Goal: Task Accomplishment & Management: Manage account settings

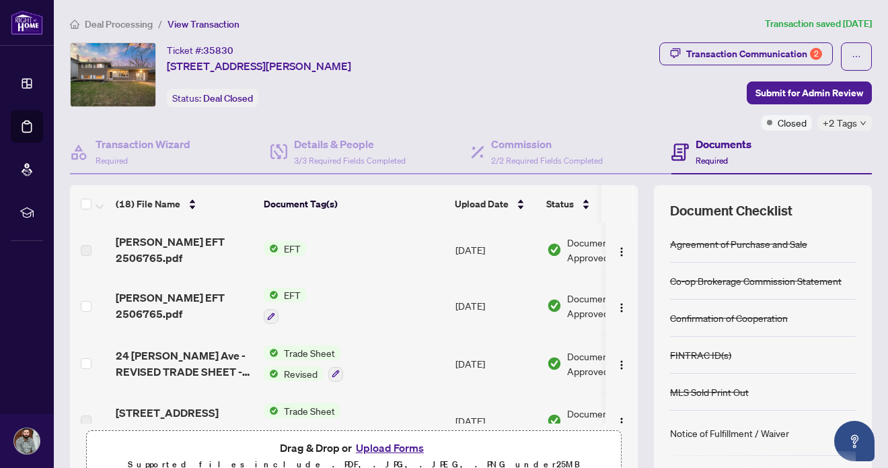
click at [29, 28] on img at bounding box center [27, 22] width 32 height 25
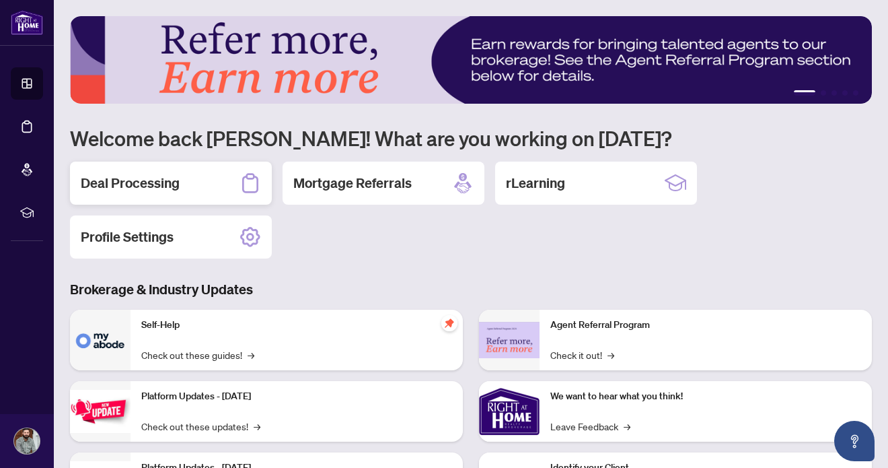
click at [167, 179] on h2 "Deal Processing" at bounding box center [130, 183] width 99 height 19
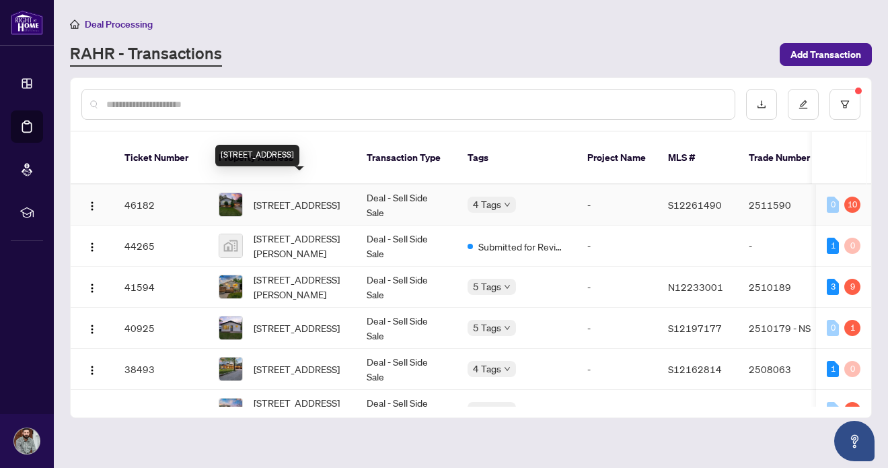
click at [290, 197] on span "[STREET_ADDRESS]" at bounding box center [297, 204] width 86 height 15
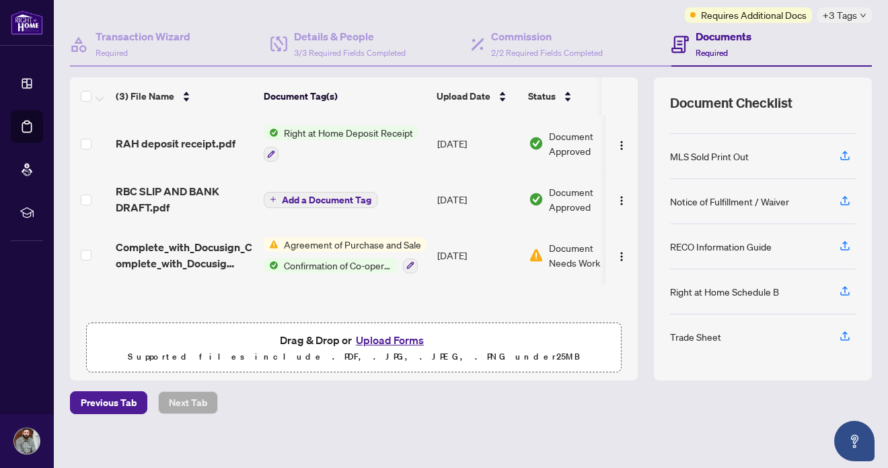
scroll to position [108, 0]
click at [546, 247] on div "Document Needs Work 1" at bounding box center [581, 255] width 104 height 30
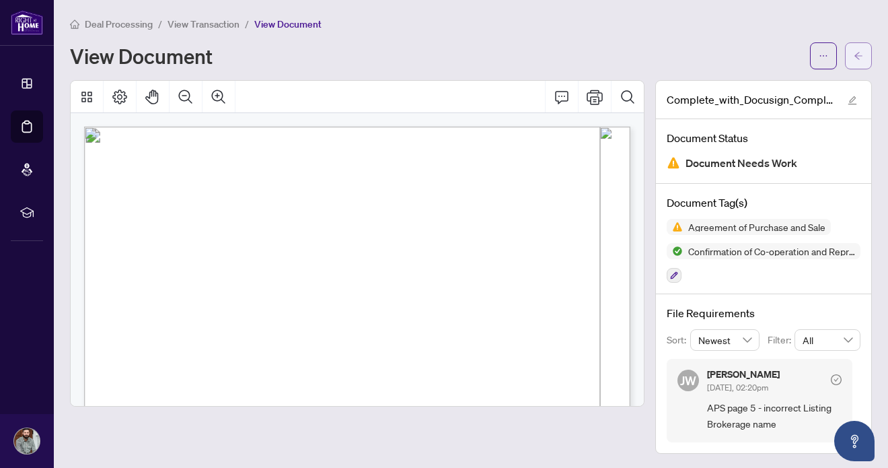
click at [858, 52] on icon "arrow-left" at bounding box center [858, 55] width 9 height 9
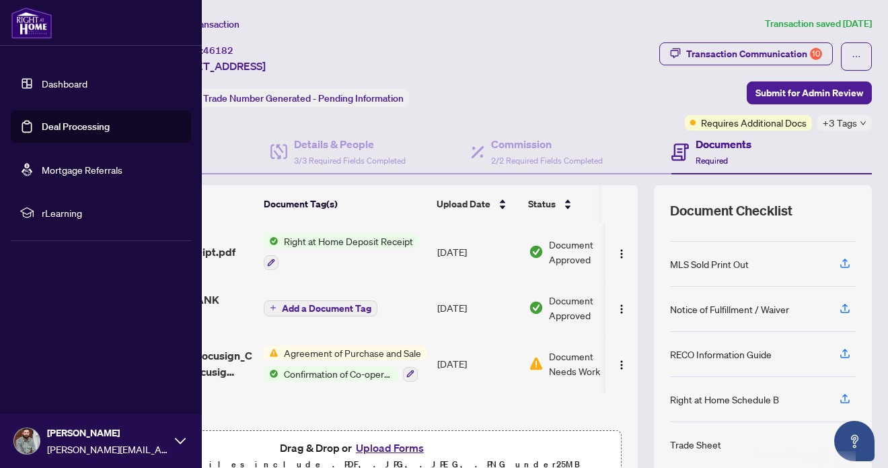
click at [42, 25] on img at bounding box center [32, 23] width 42 height 32
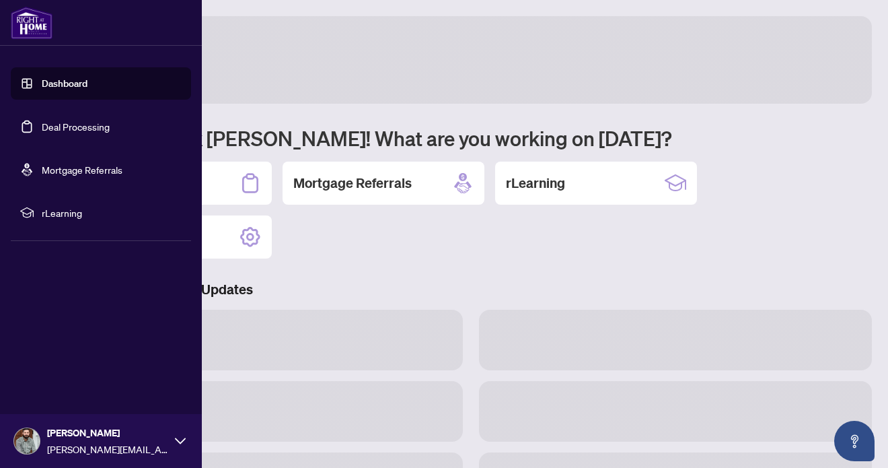
click at [30, 22] on img at bounding box center [32, 23] width 42 height 32
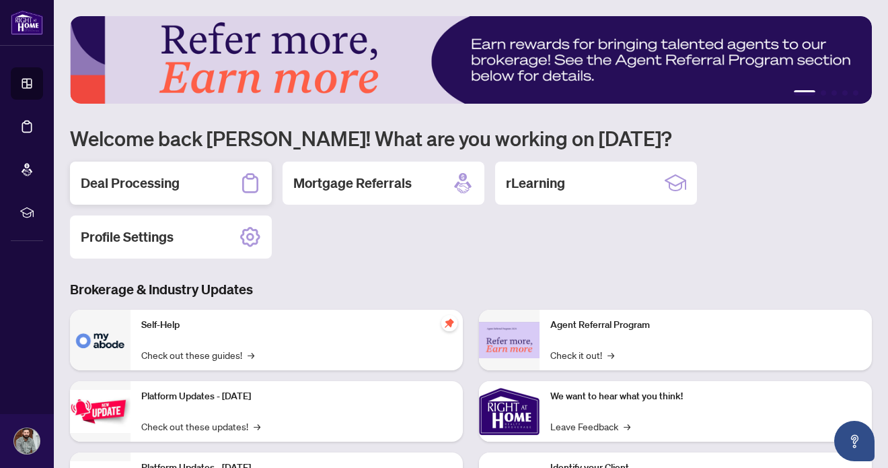
click at [223, 188] on div "Deal Processing" at bounding box center [171, 182] width 202 height 43
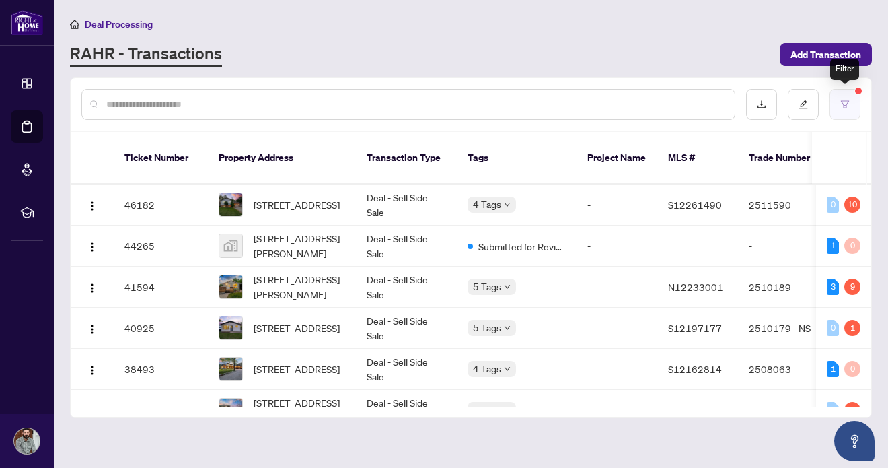
click at [845, 100] on icon "filter" at bounding box center [845, 103] width 8 height 7
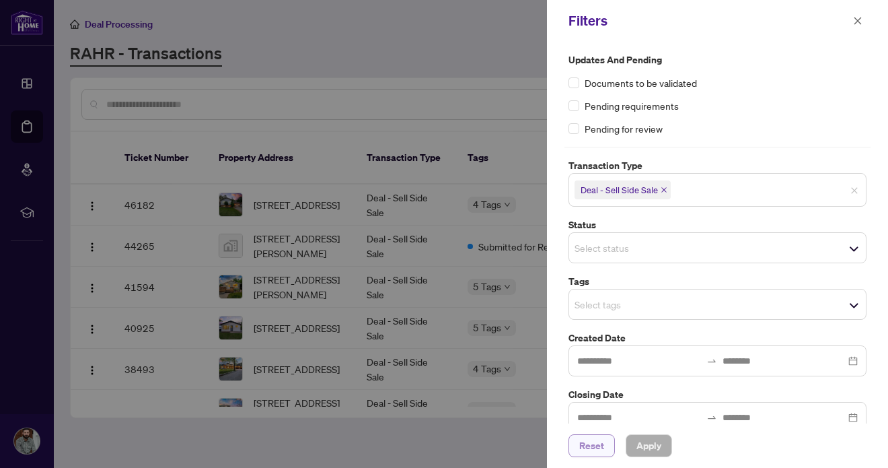
click at [598, 445] on span "Reset" at bounding box center [591, 446] width 25 height 22
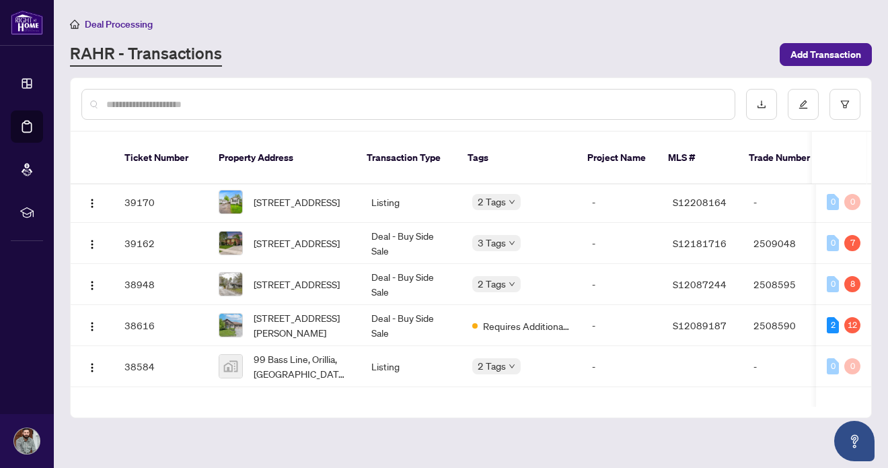
scroll to position [646, 0]
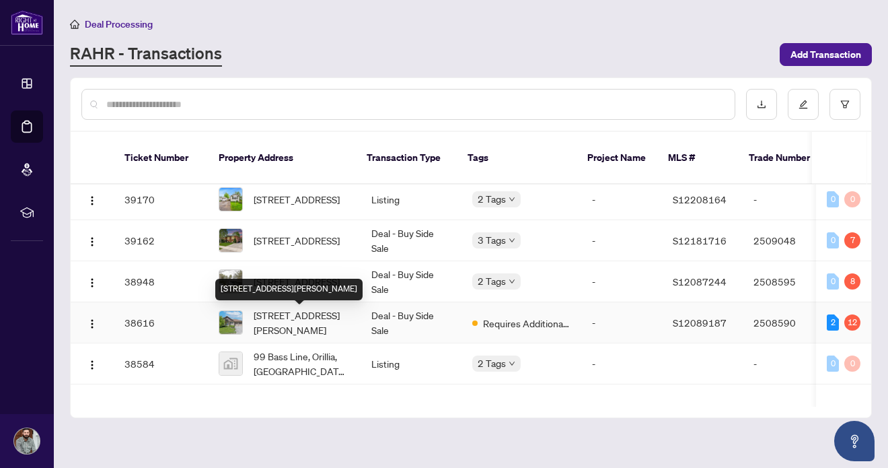
click at [291, 315] on span "[STREET_ADDRESS][PERSON_NAME]" at bounding box center [302, 322] width 96 height 30
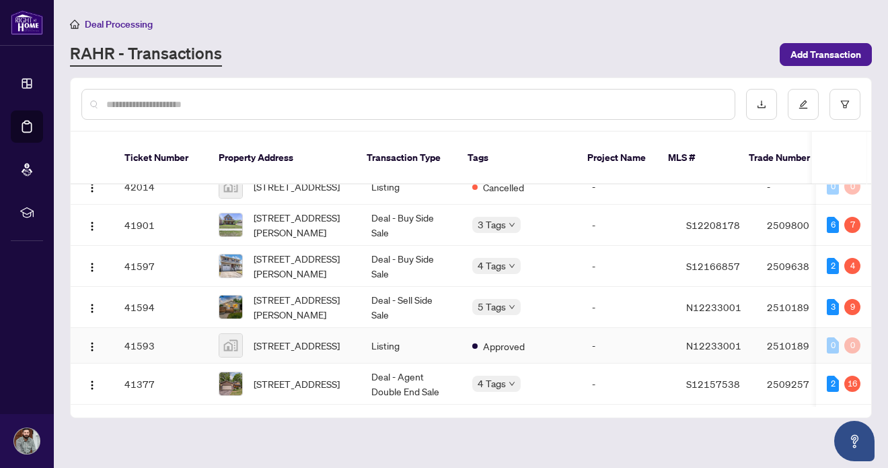
scroll to position [219, 0]
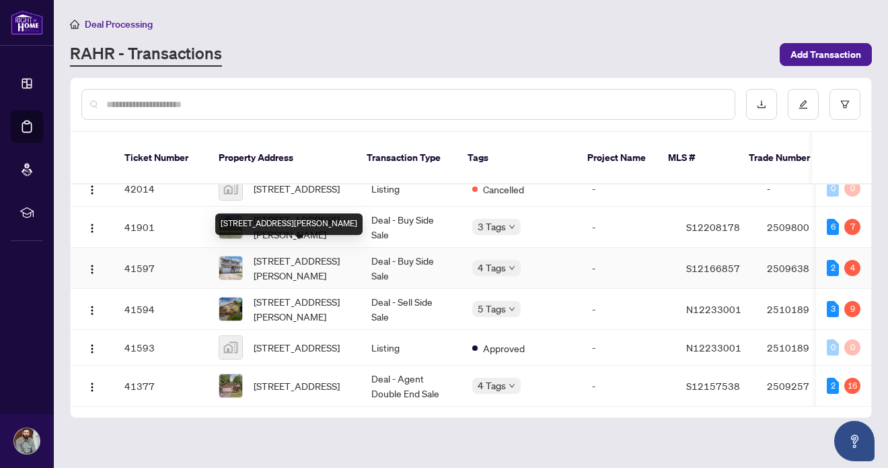
click at [292, 253] on span "[STREET_ADDRESS][PERSON_NAME]" at bounding box center [302, 268] width 96 height 30
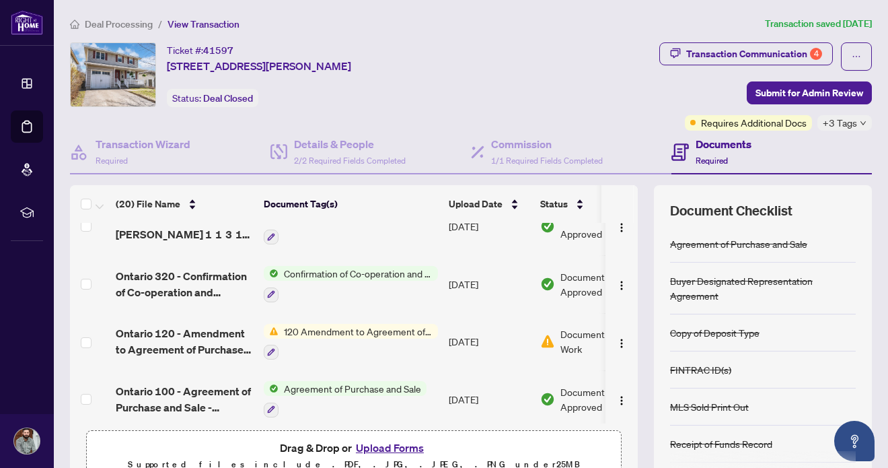
scroll to position [926, 0]
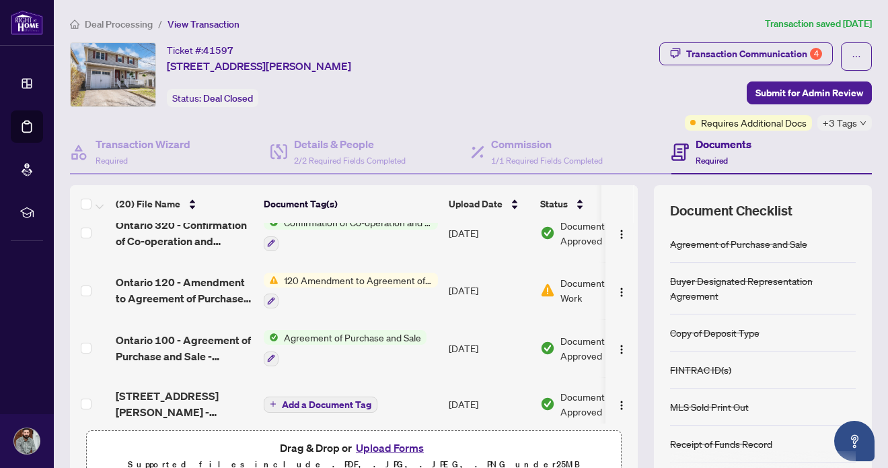
click at [361, 272] on span "120 Amendment to Agreement of Purchase and Sale" at bounding box center [358, 279] width 159 height 15
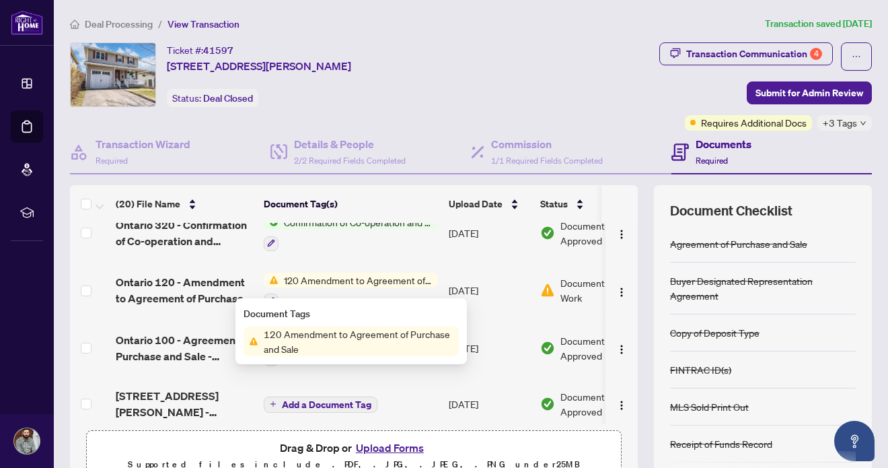
click at [424, 293] on div at bounding box center [351, 301] width 174 height 16
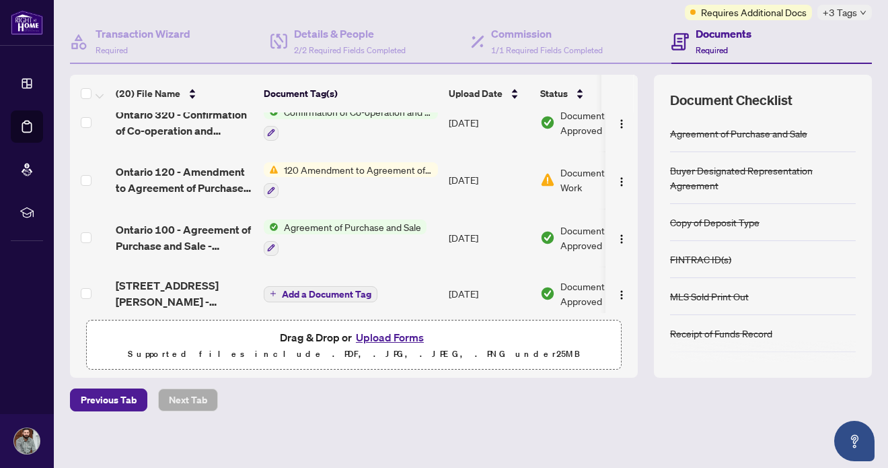
scroll to position [116, 0]
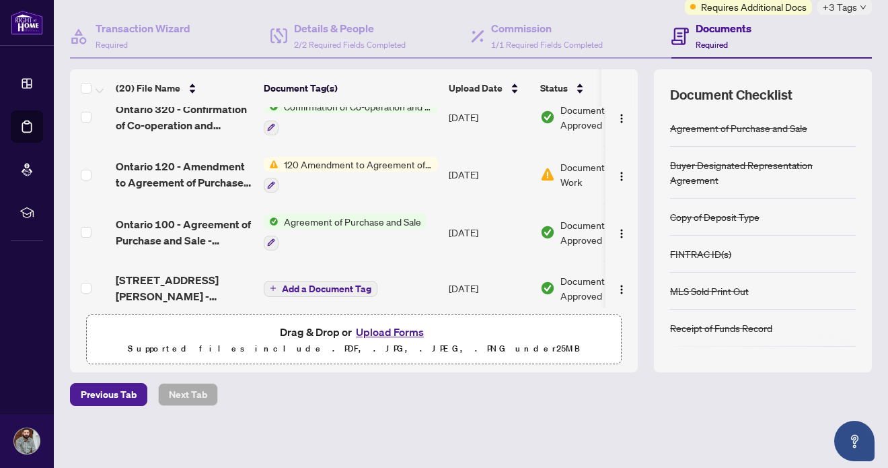
click at [312, 157] on span "120 Amendment to Agreement of Purchase and Sale" at bounding box center [358, 164] width 159 height 15
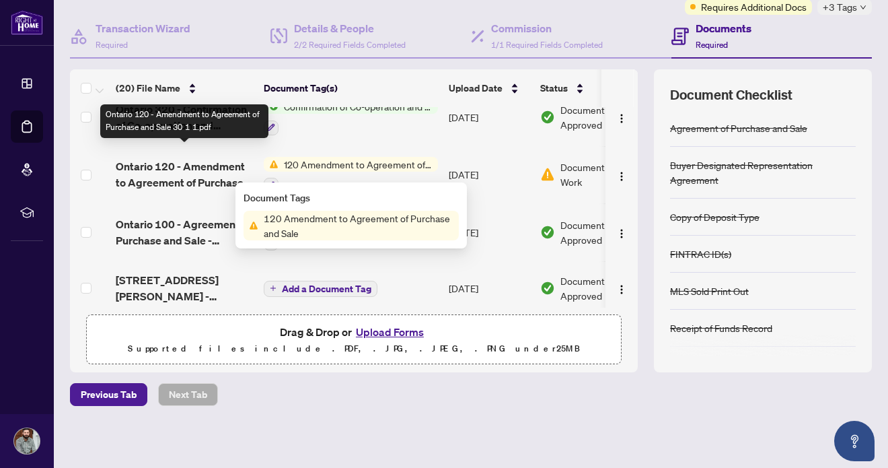
click at [175, 158] on span "Ontario 120 - Amendment to Agreement of Purchase and Sale 30 1 1.pdf" at bounding box center [184, 174] width 137 height 32
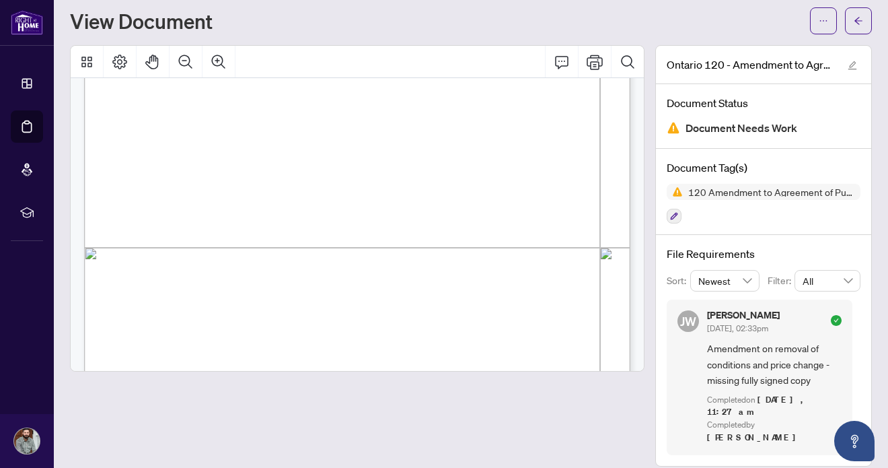
scroll to position [1166, 0]
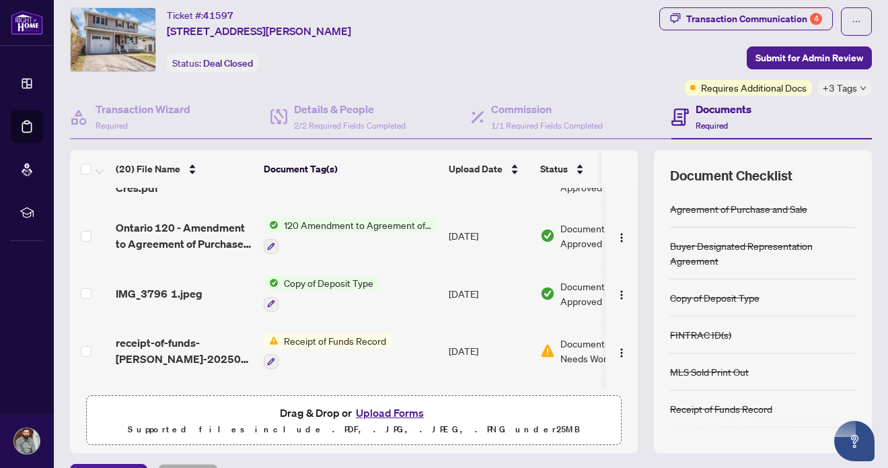
scroll to position [47, 0]
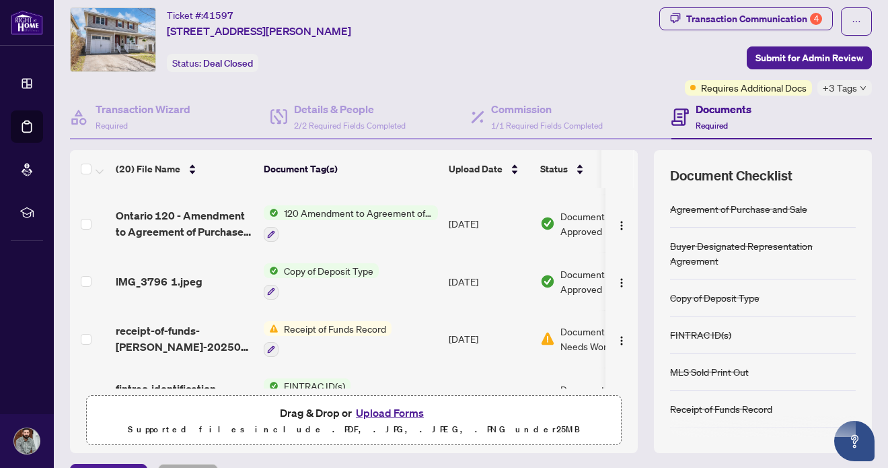
click at [335, 322] on span "Receipt of Funds Record" at bounding box center [335, 328] width 113 height 15
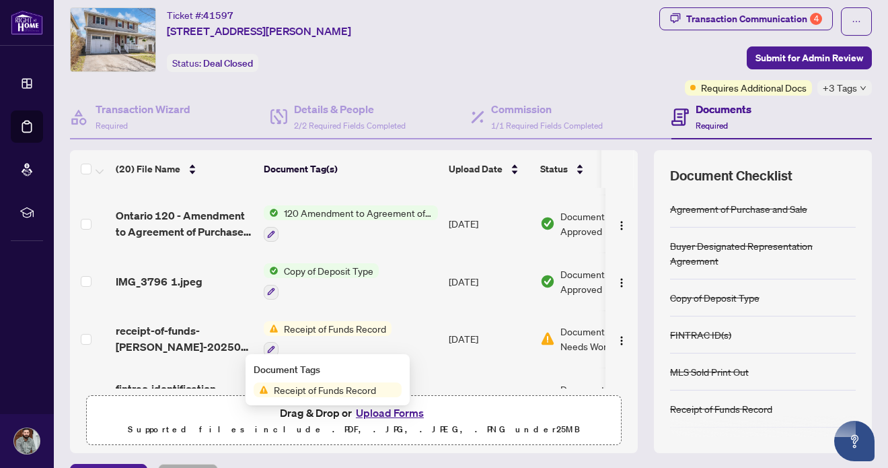
click at [568, 338] on span "Document Needs Work" at bounding box center [595, 339] width 70 height 30
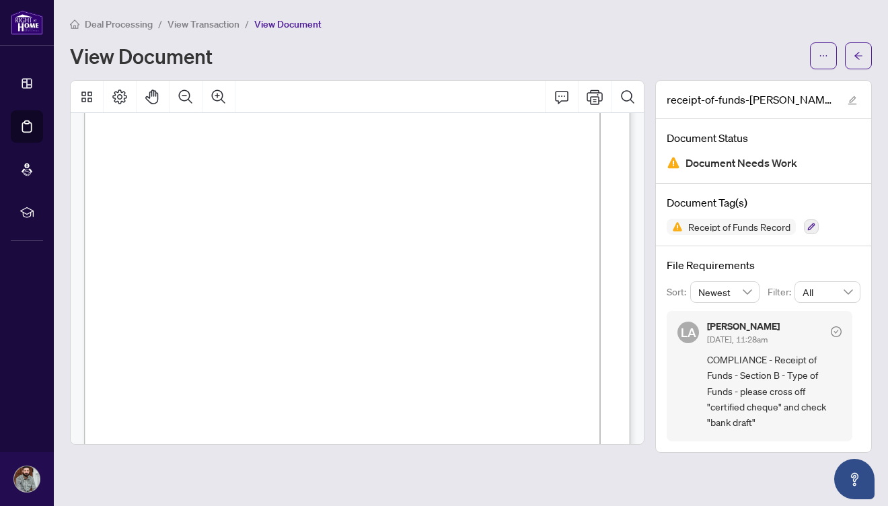
scroll to position [198, 0]
click at [596, 100] on icon "Print" at bounding box center [595, 97] width 16 height 16
click at [595, 95] on icon "Print" at bounding box center [595, 96] width 16 height 15
